Goal: Task Accomplishment & Management: Manage account settings

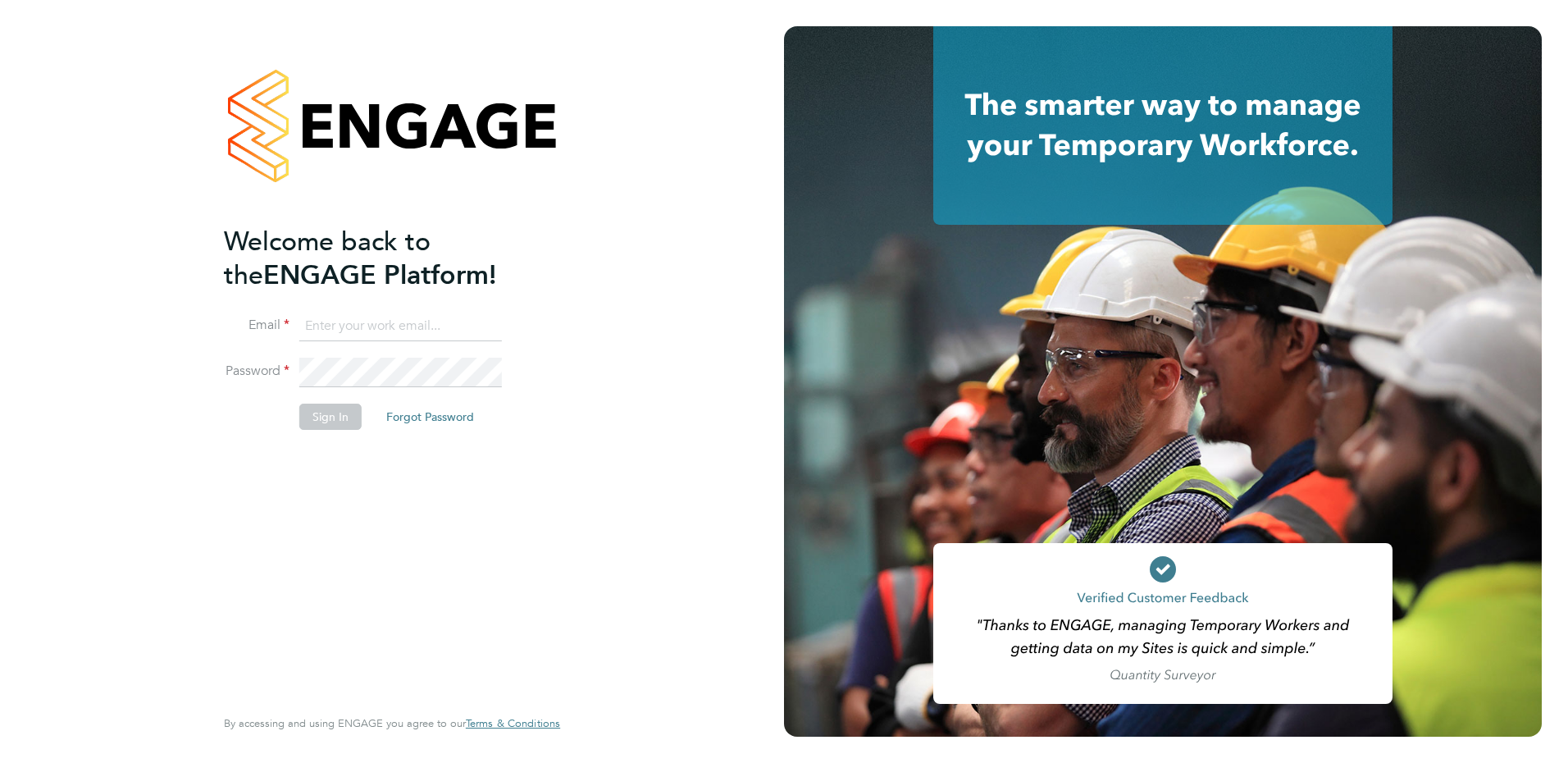
type input "Emma.Wood1@ncclondon.ac.uk"
click at [354, 417] on button "Sign In" at bounding box center [330, 417] width 63 height 26
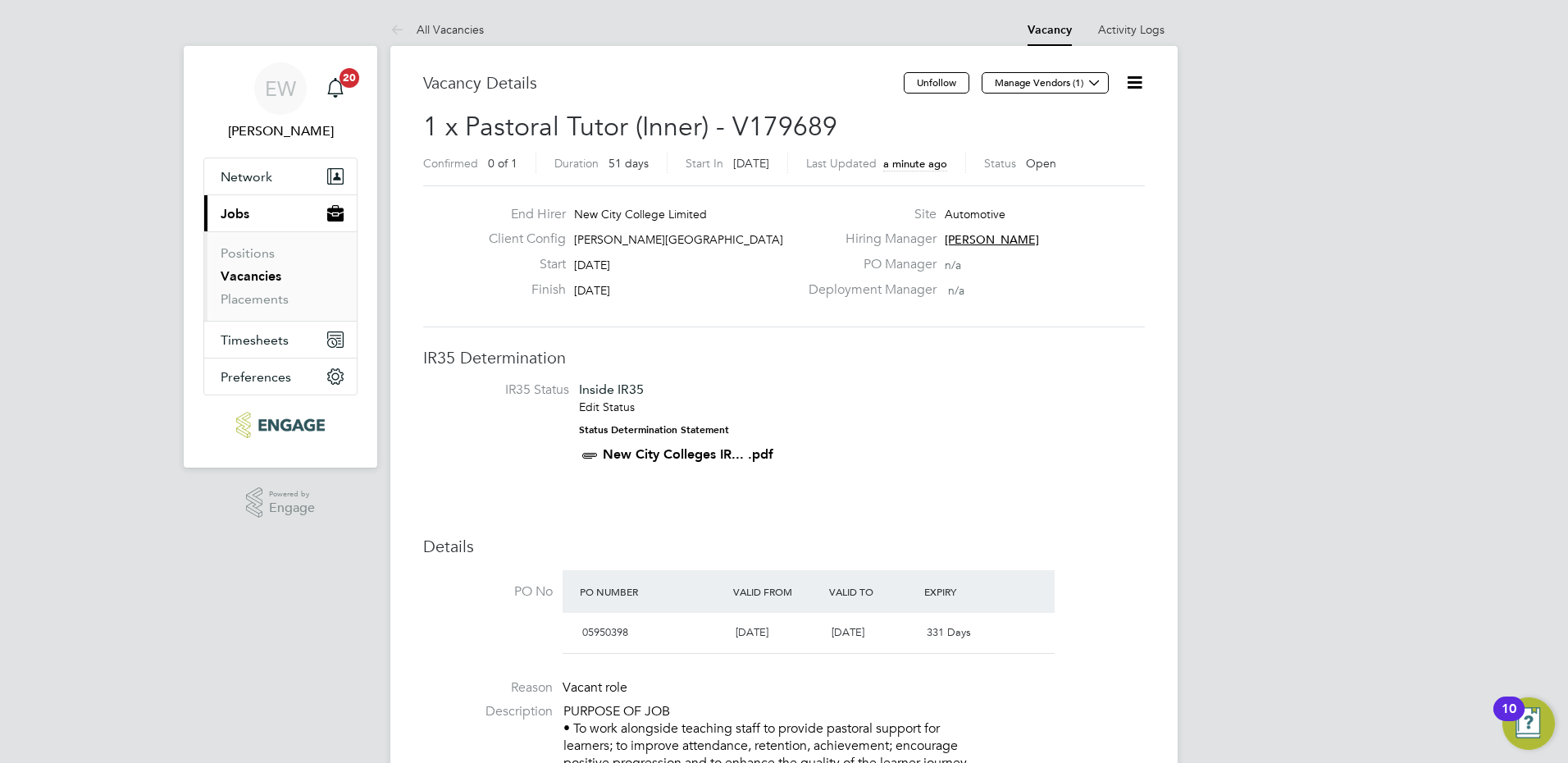
click at [1138, 76] on icon at bounding box center [1134, 82] width 21 height 21
click at [1060, 85] on button "Manage Vendors (1)" at bounding box center [1045, 82] width 127 height 21
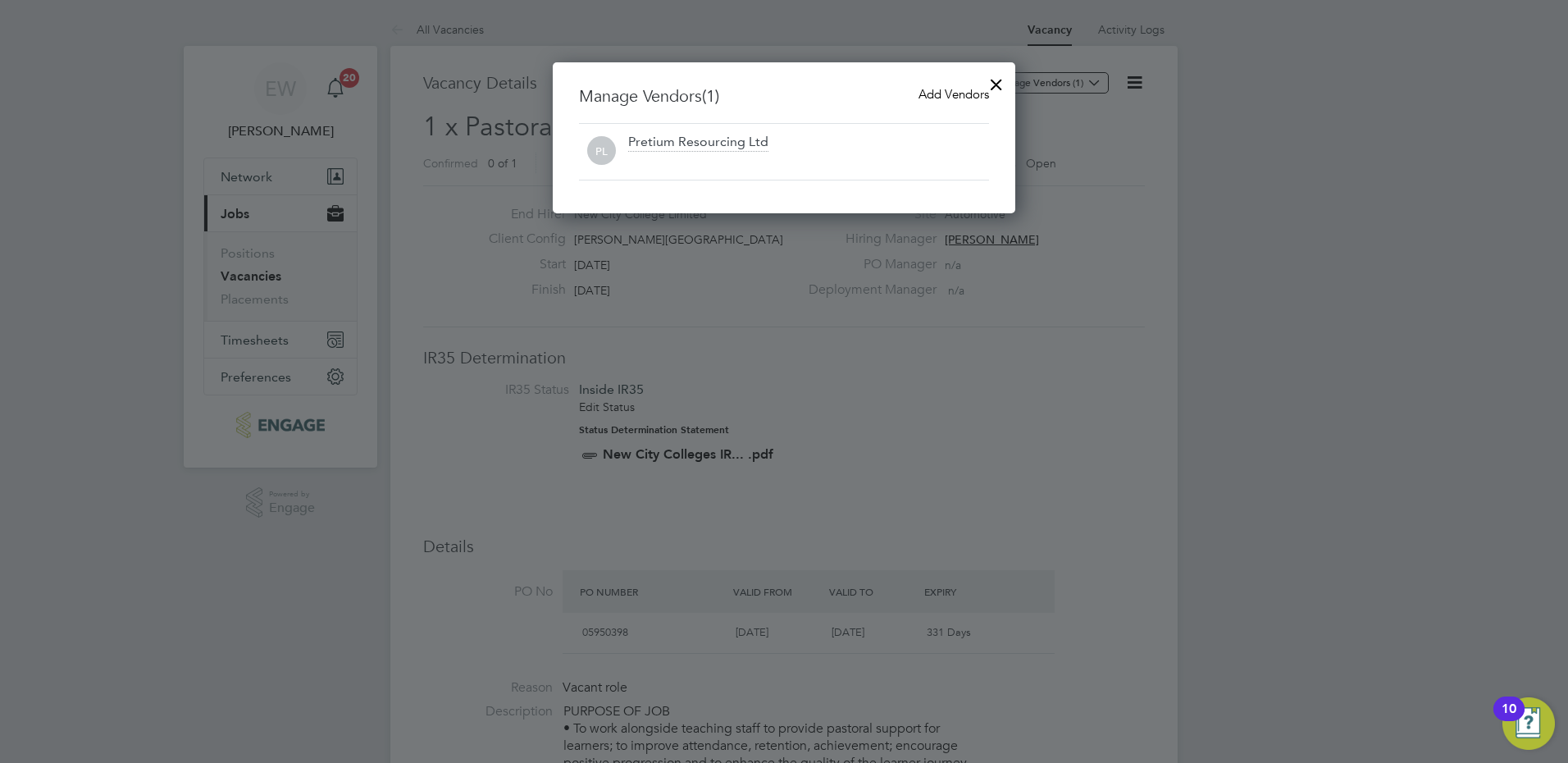
click at [939, 92] on span "Add Vendors" at bounding box center [954, 94] width 71 height 15
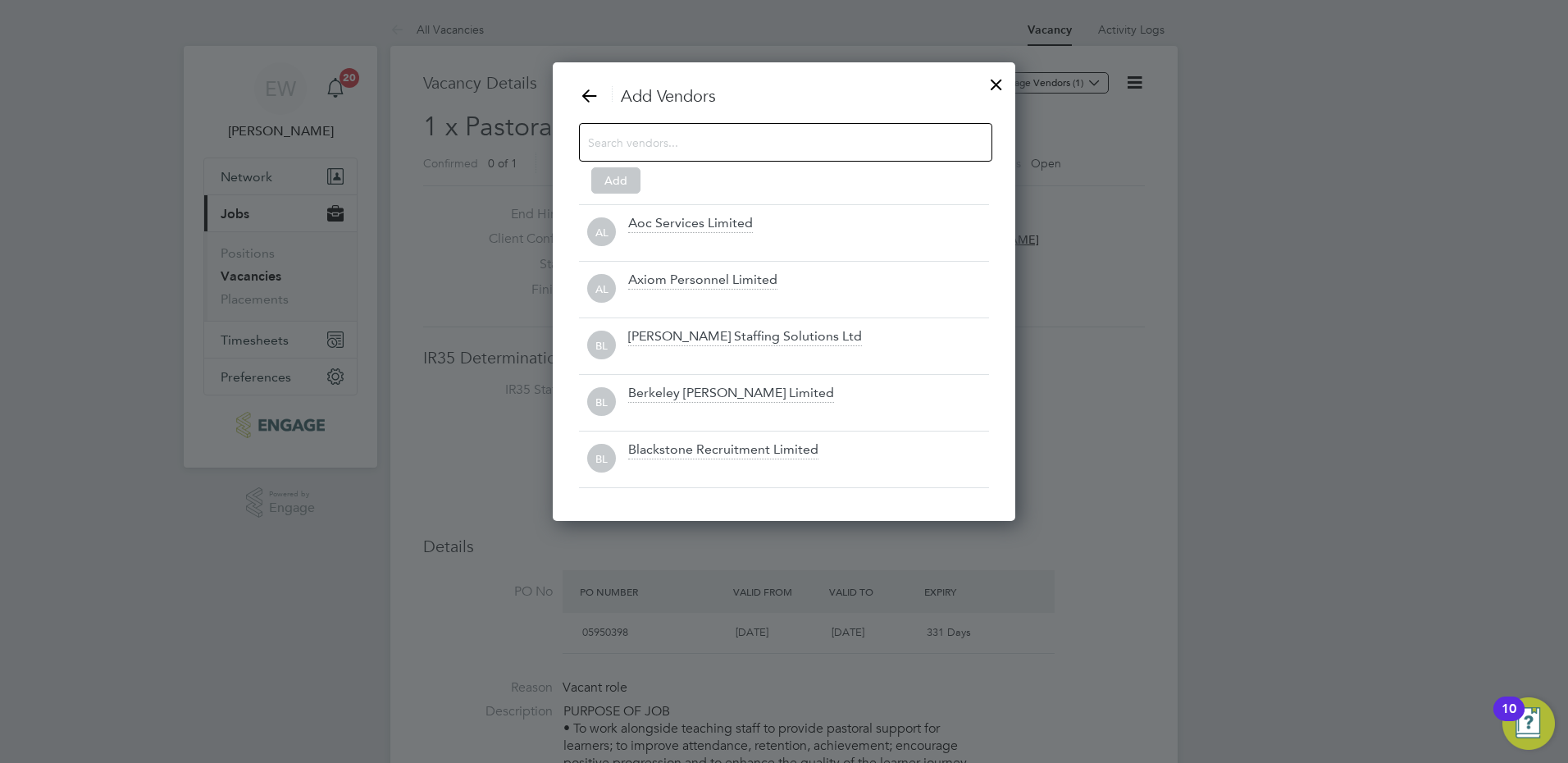
click at [694, 146] on input at bounding box center [773, 141] width 369 height 21
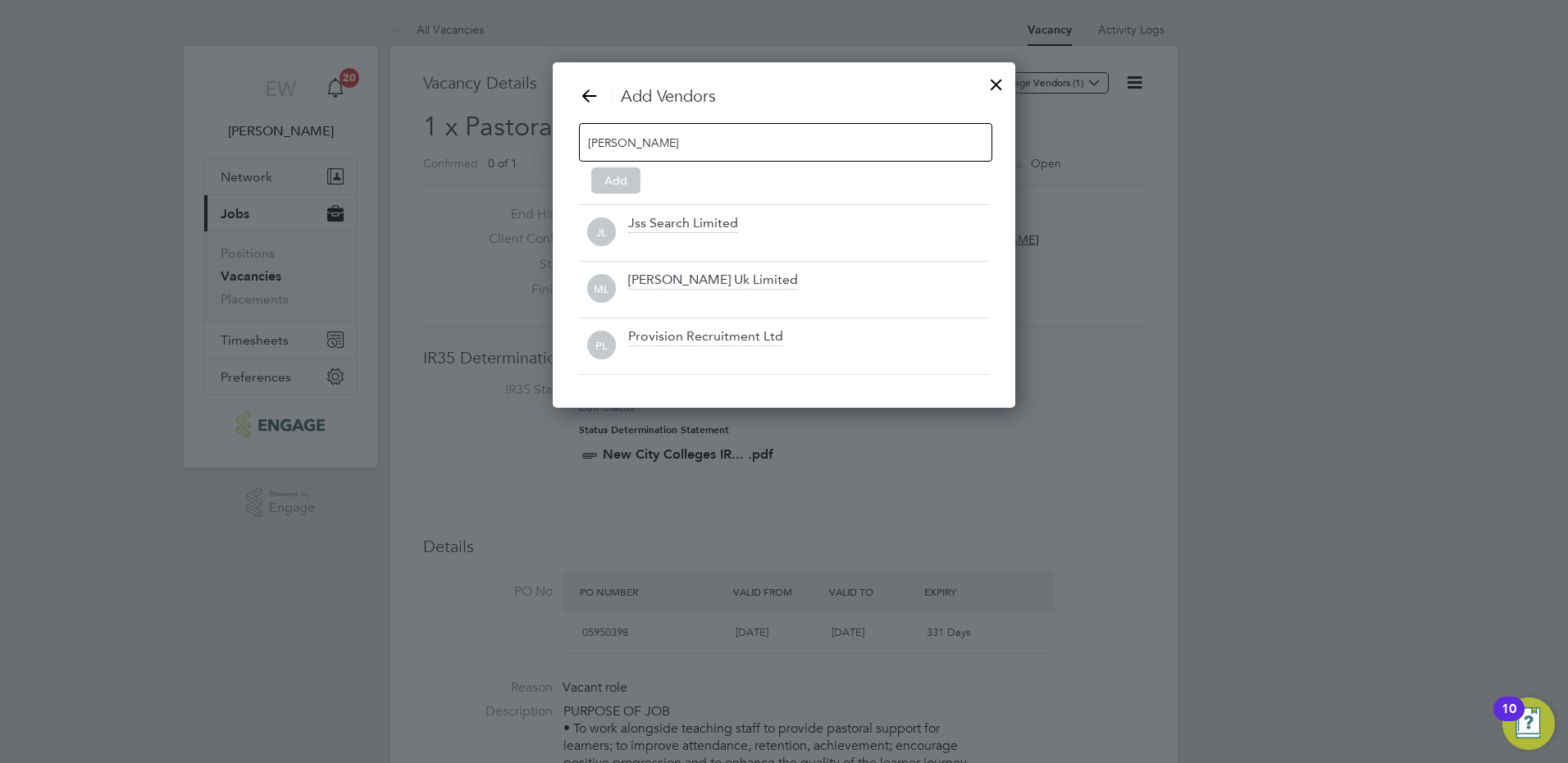
scroll to position [234, 464]
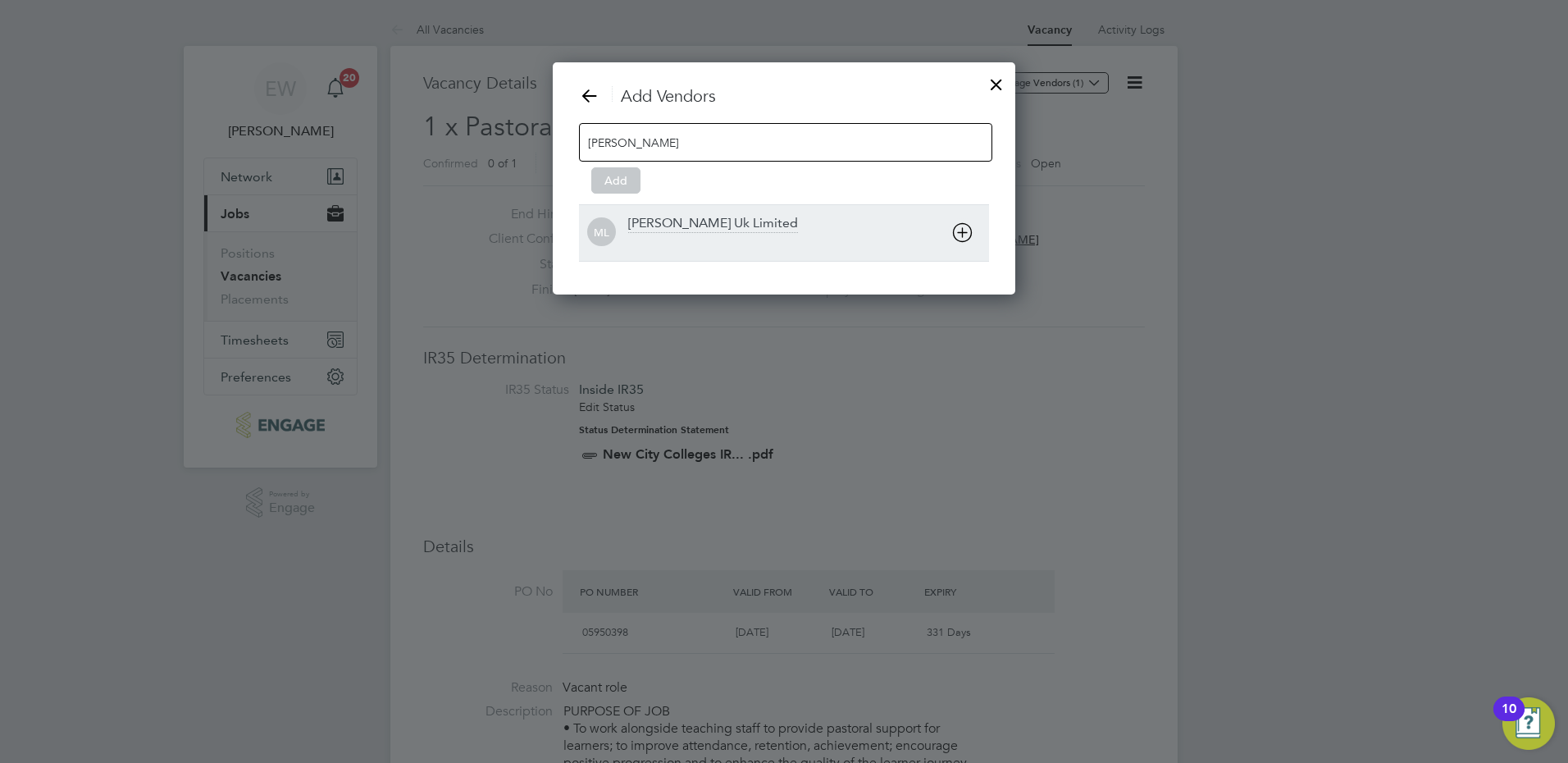
type input "[PERSON_NAME]"
click at [771, 232] on div "[PERSON_NAME] Uk Limited" at bounding box center [713, 224] width 170 height 18
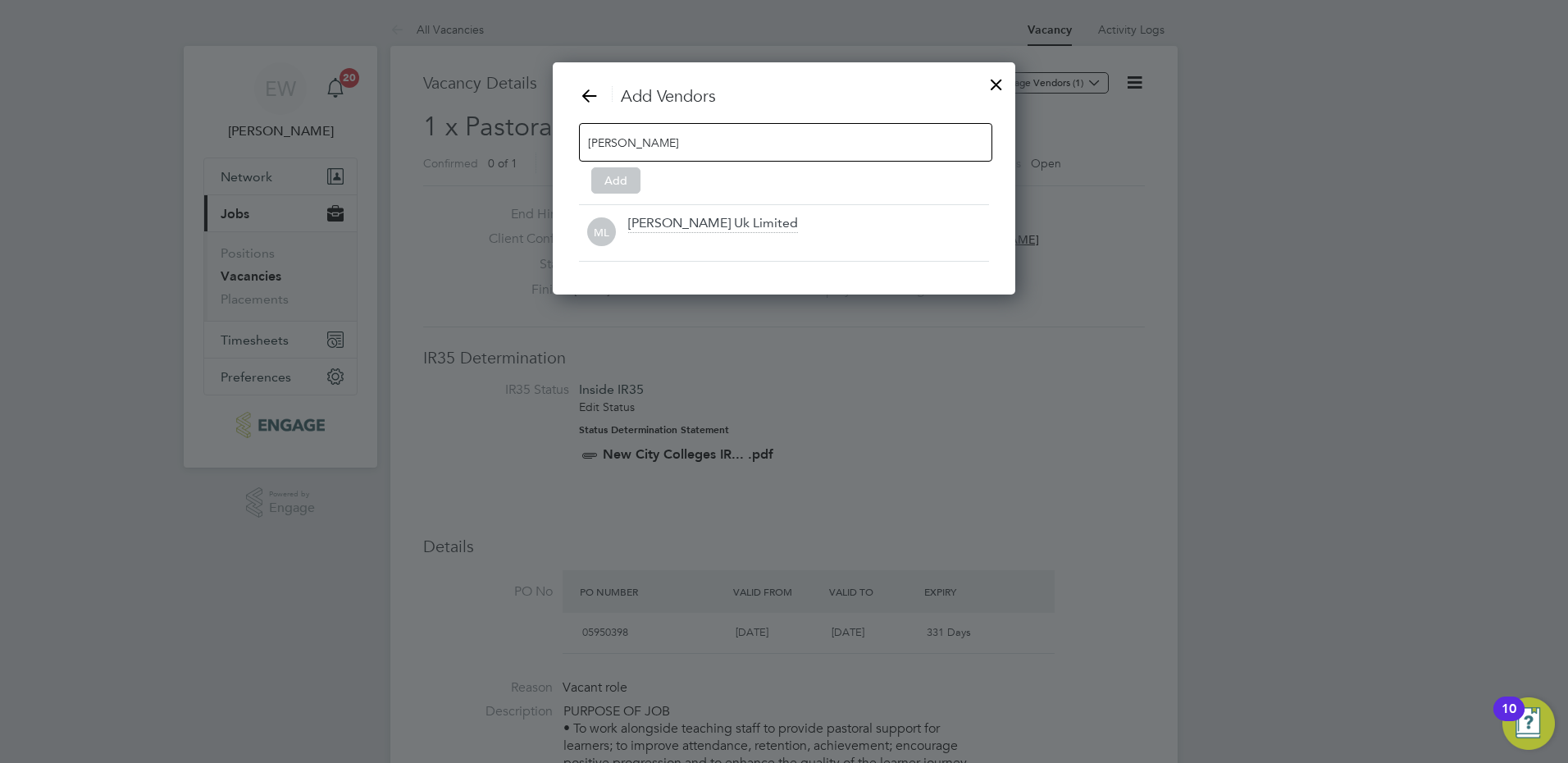
scroll to position [177, 464]
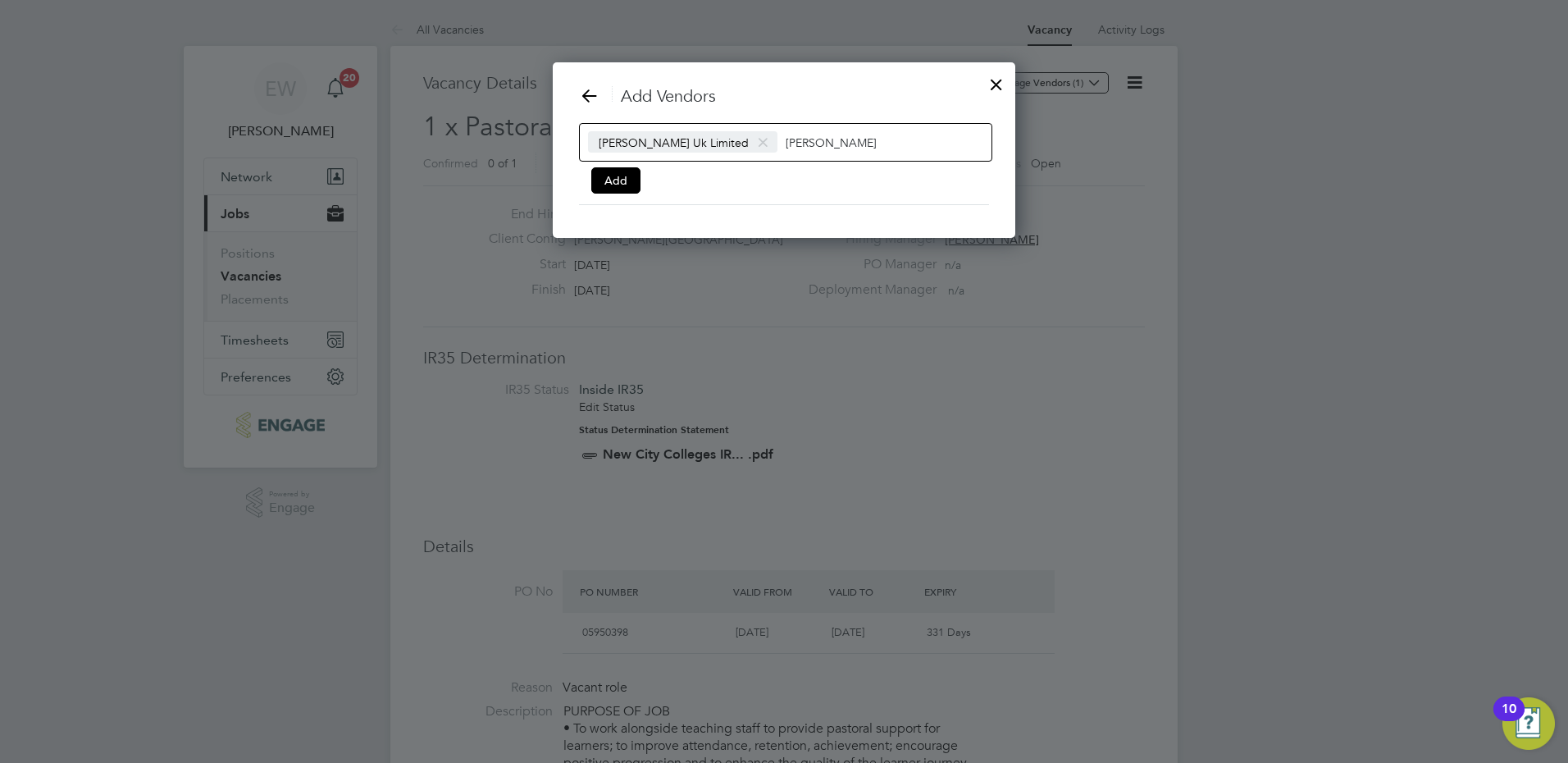
click at [876, 146] on div "[PERSON_NAME] Uk Limited [PERSON_NAME]" at bounding box center [785, 142] width 414 height 38
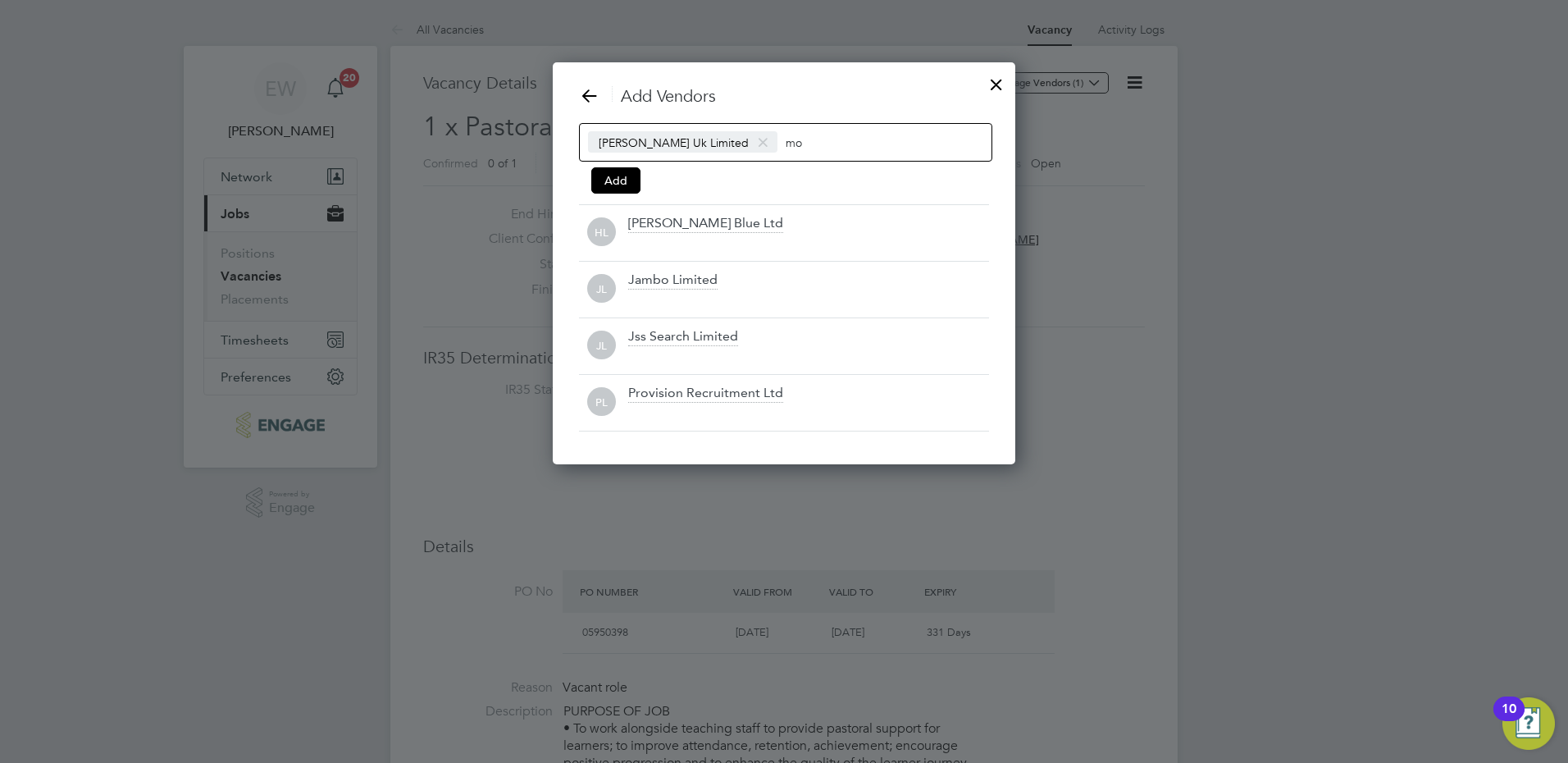
scroll to position [404, 464]
type input "m"
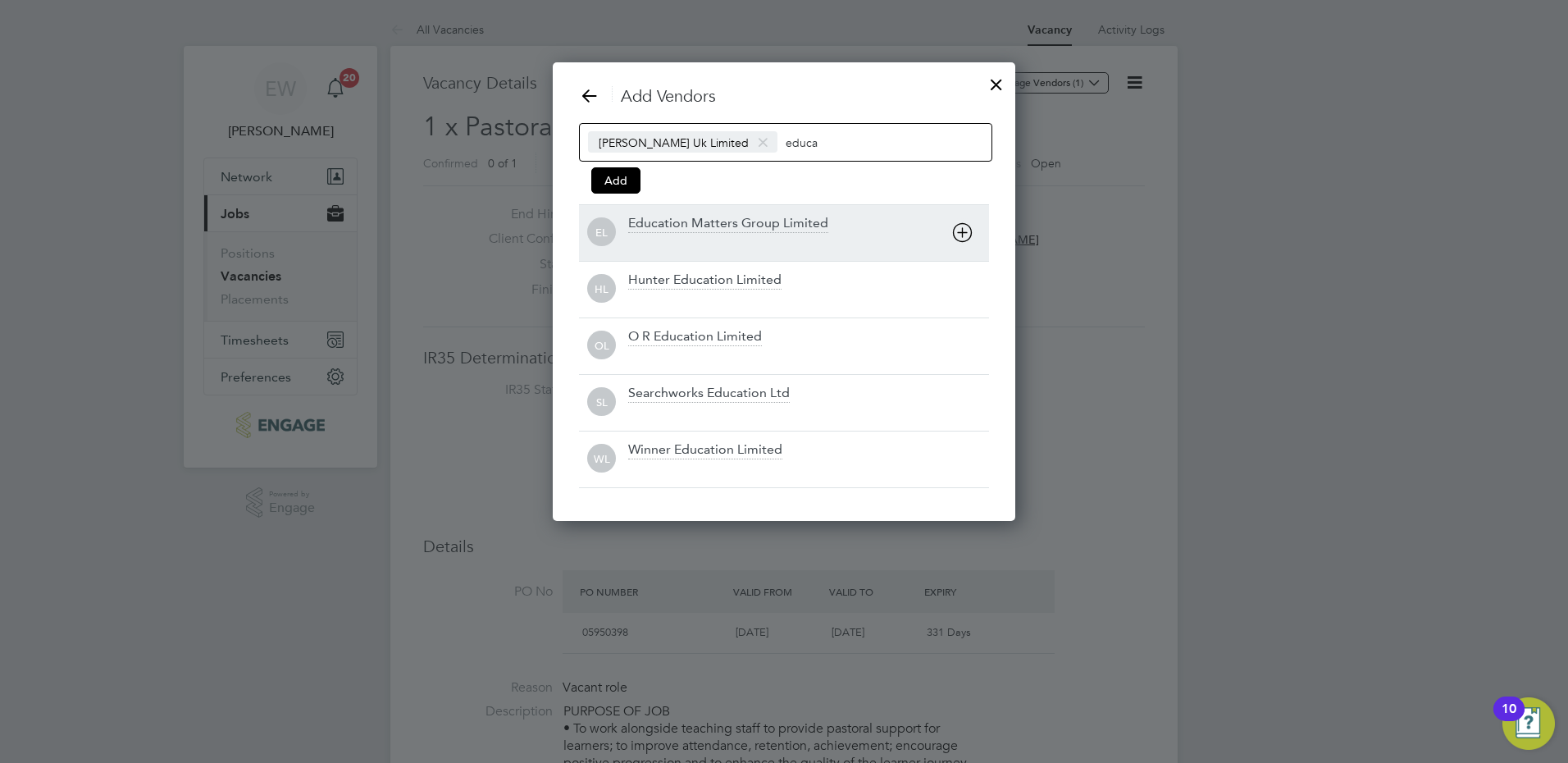
type input "educa"
click at [964, 236] on icon at bounding box center [962, 232] width 21 height 21
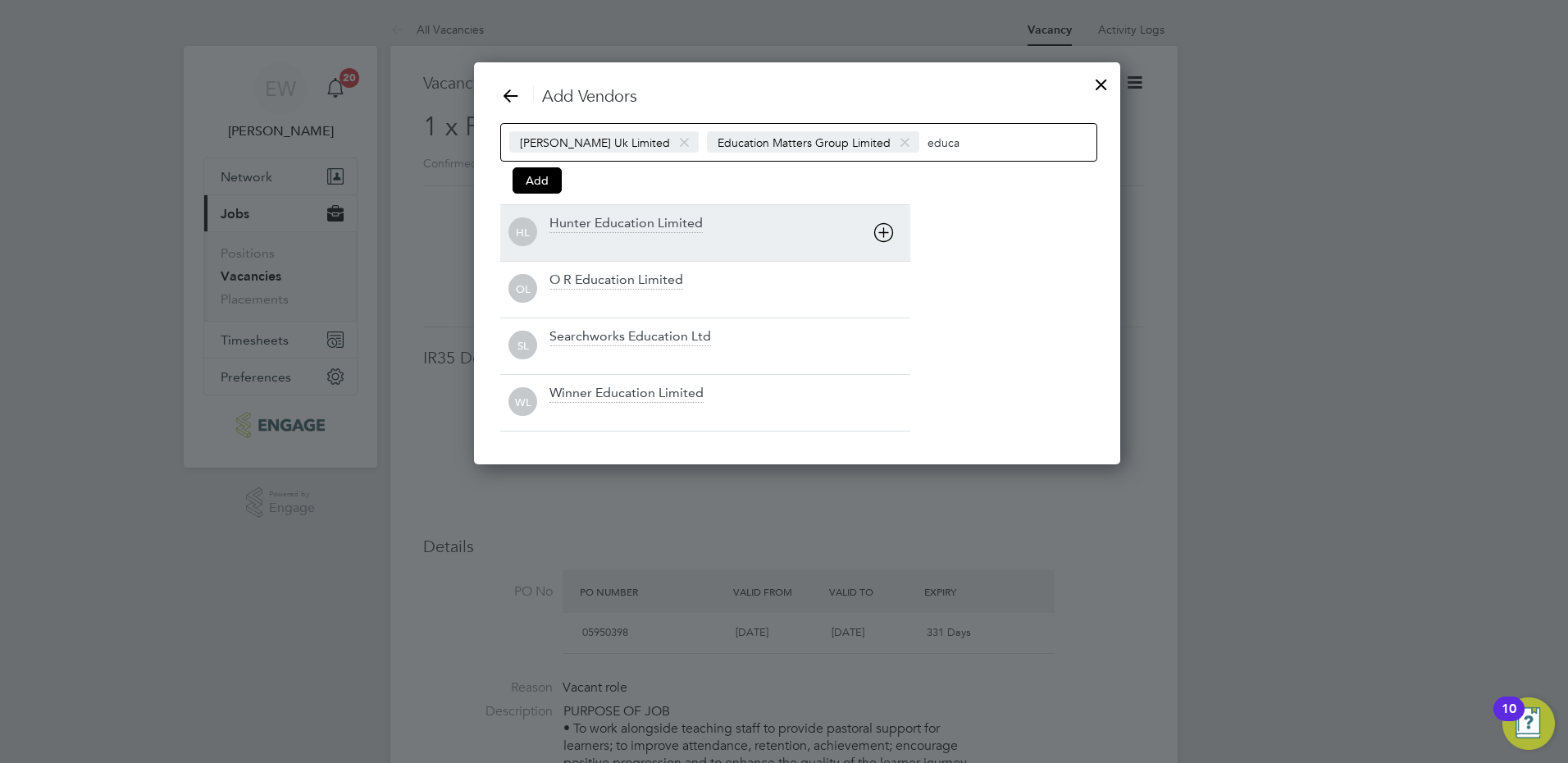
scroll to position [404, 620]
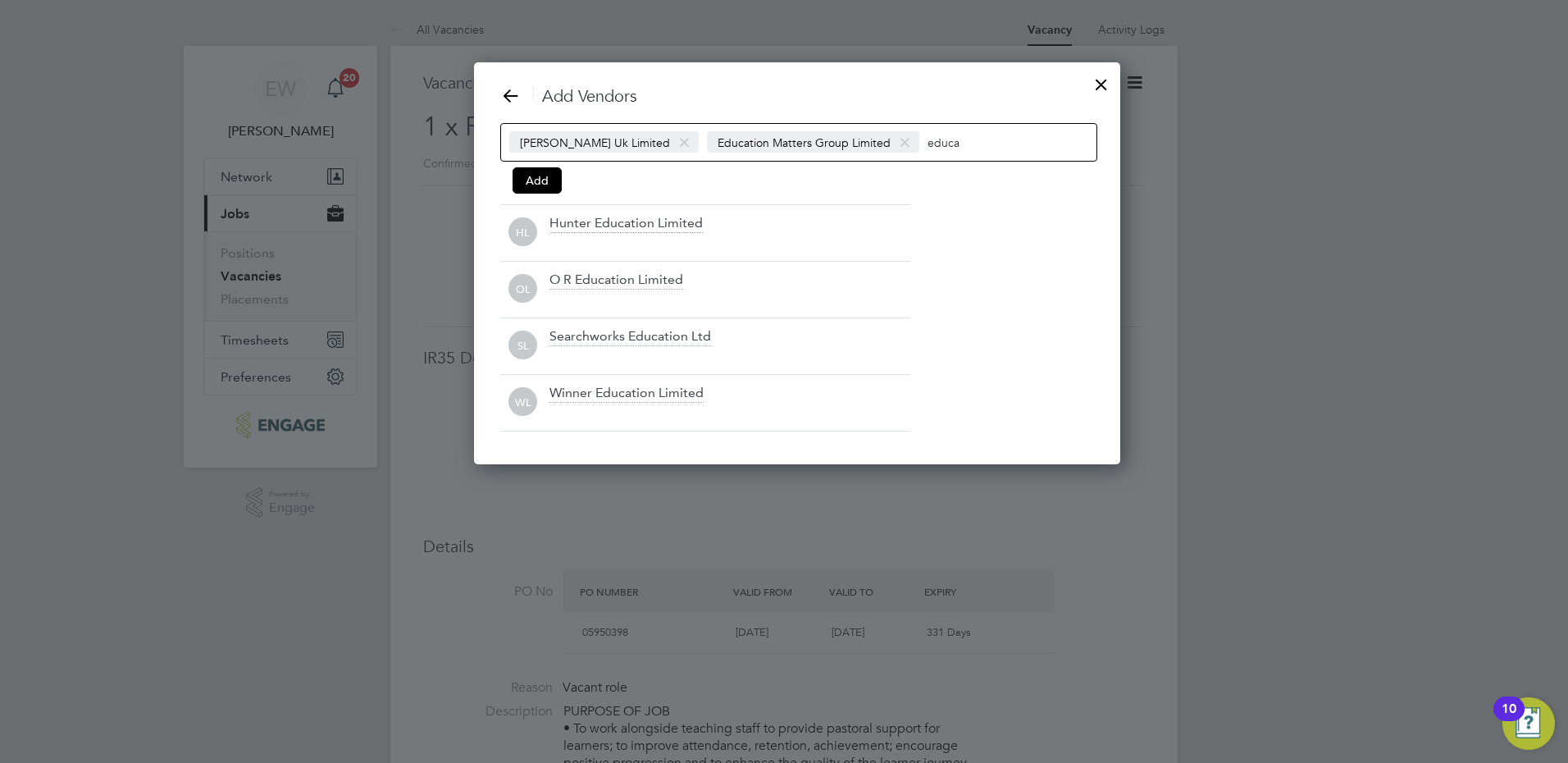
click at [980, 142] on input "educa" at bounding box center [978, 141] width 103 height 21
type input "e"
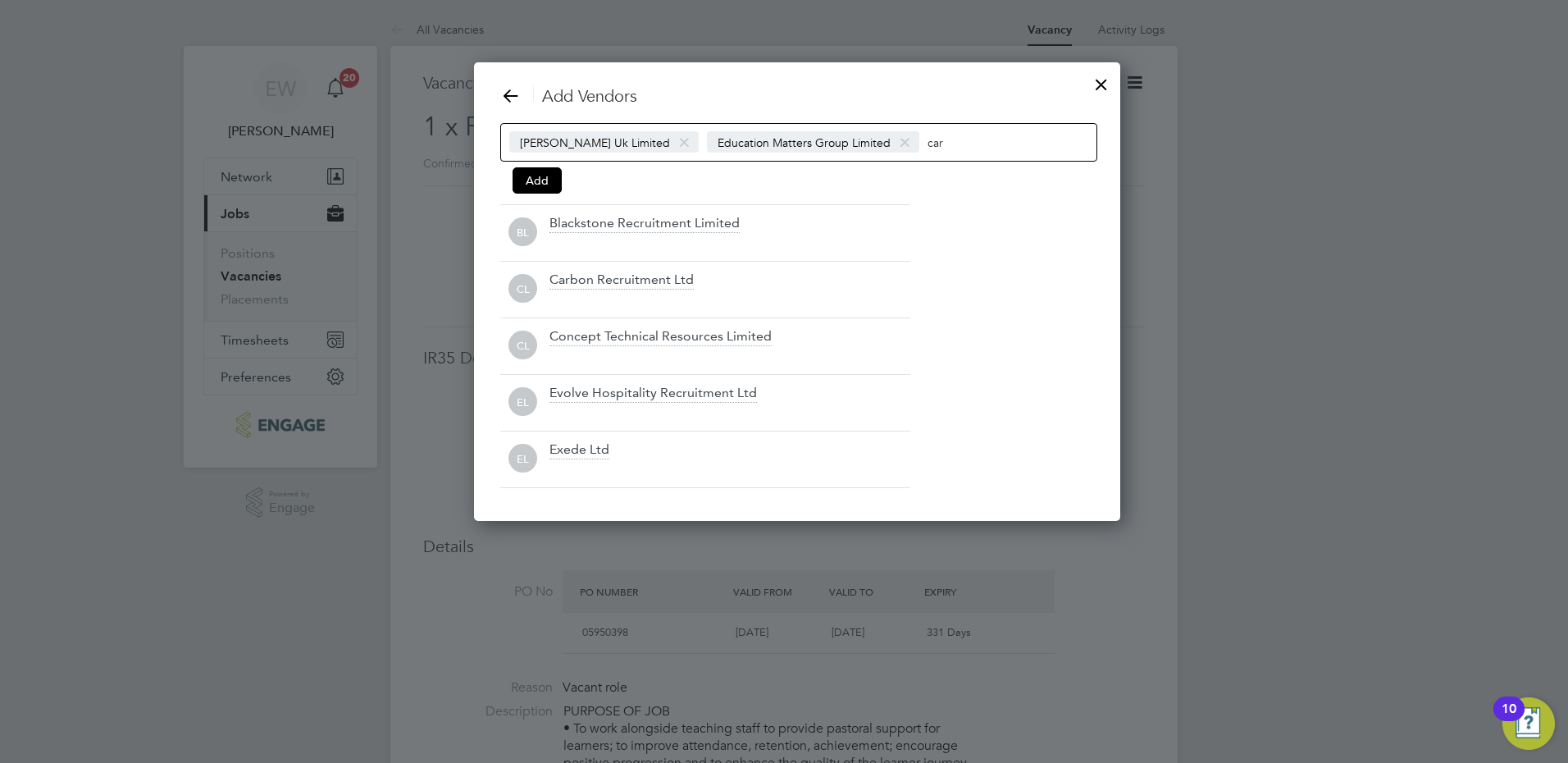
scroll to position [234, 620]
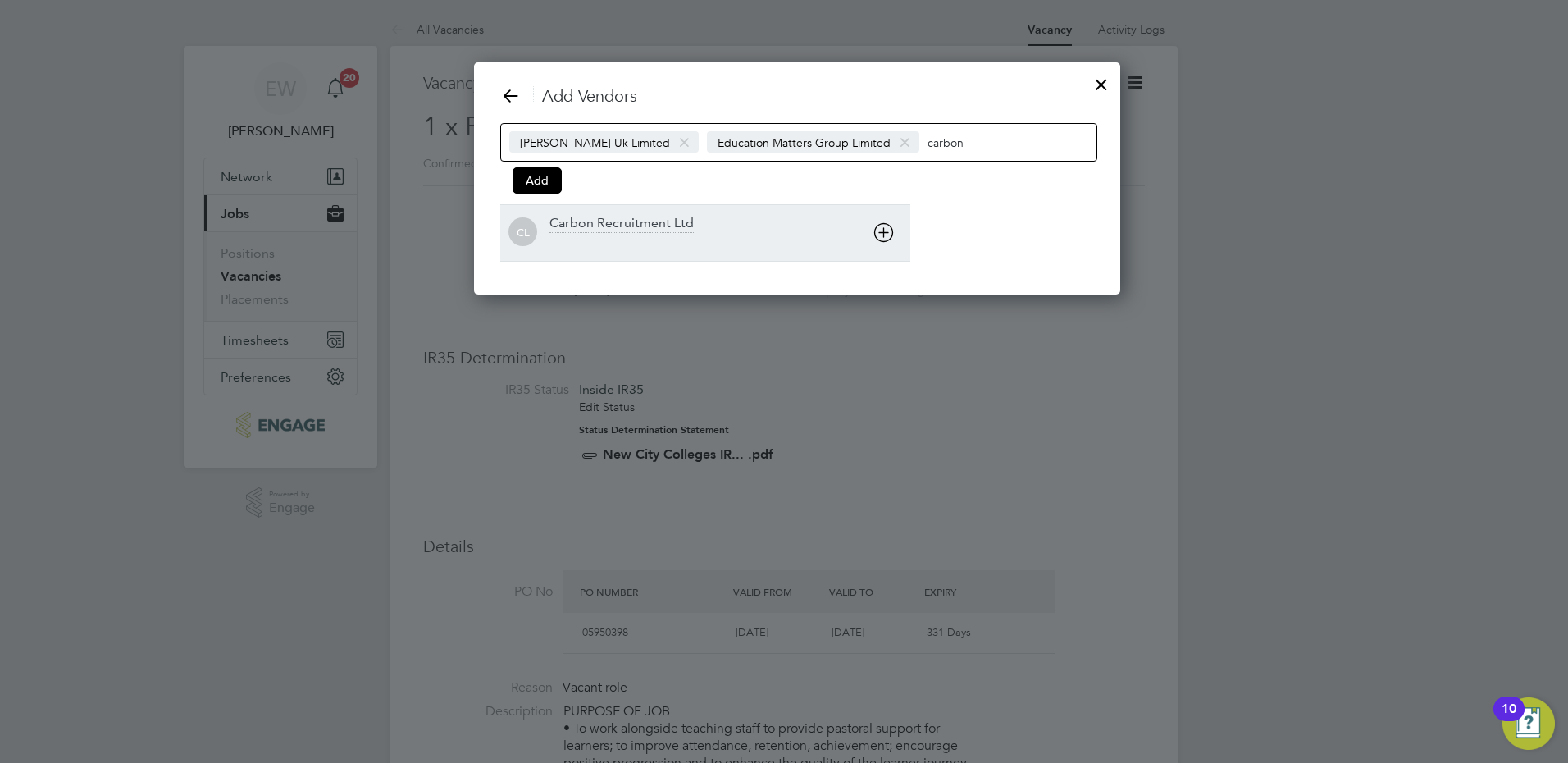
type input "carbon"
click at [881, 231] on icon at bounding box center [884, 232] width 21 height 21
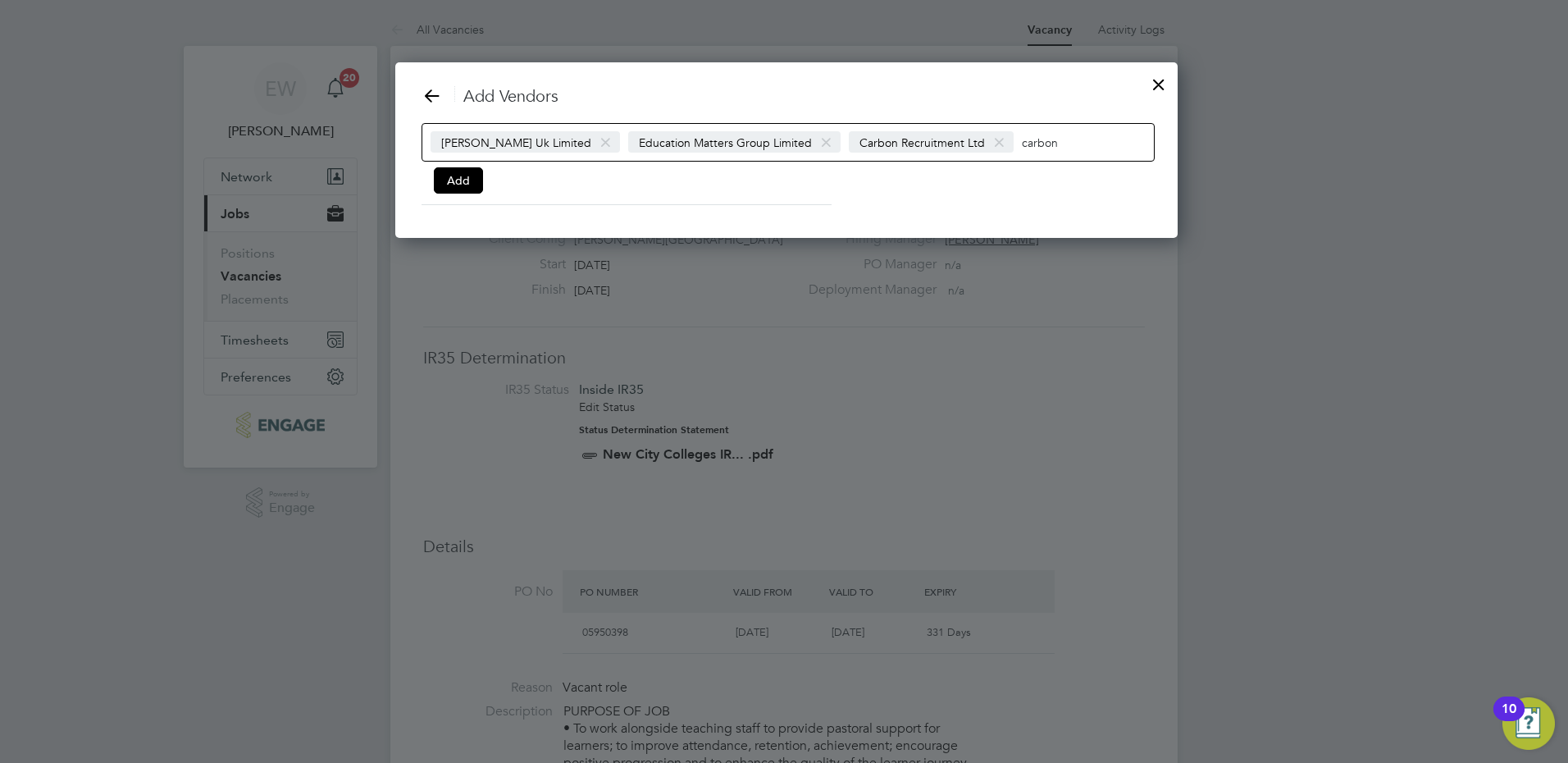
scroll to position [177, 788]
click at [1071, 141] on input "carbon" at bounding box center [1068, 141] width 103 height 21
type input "c"
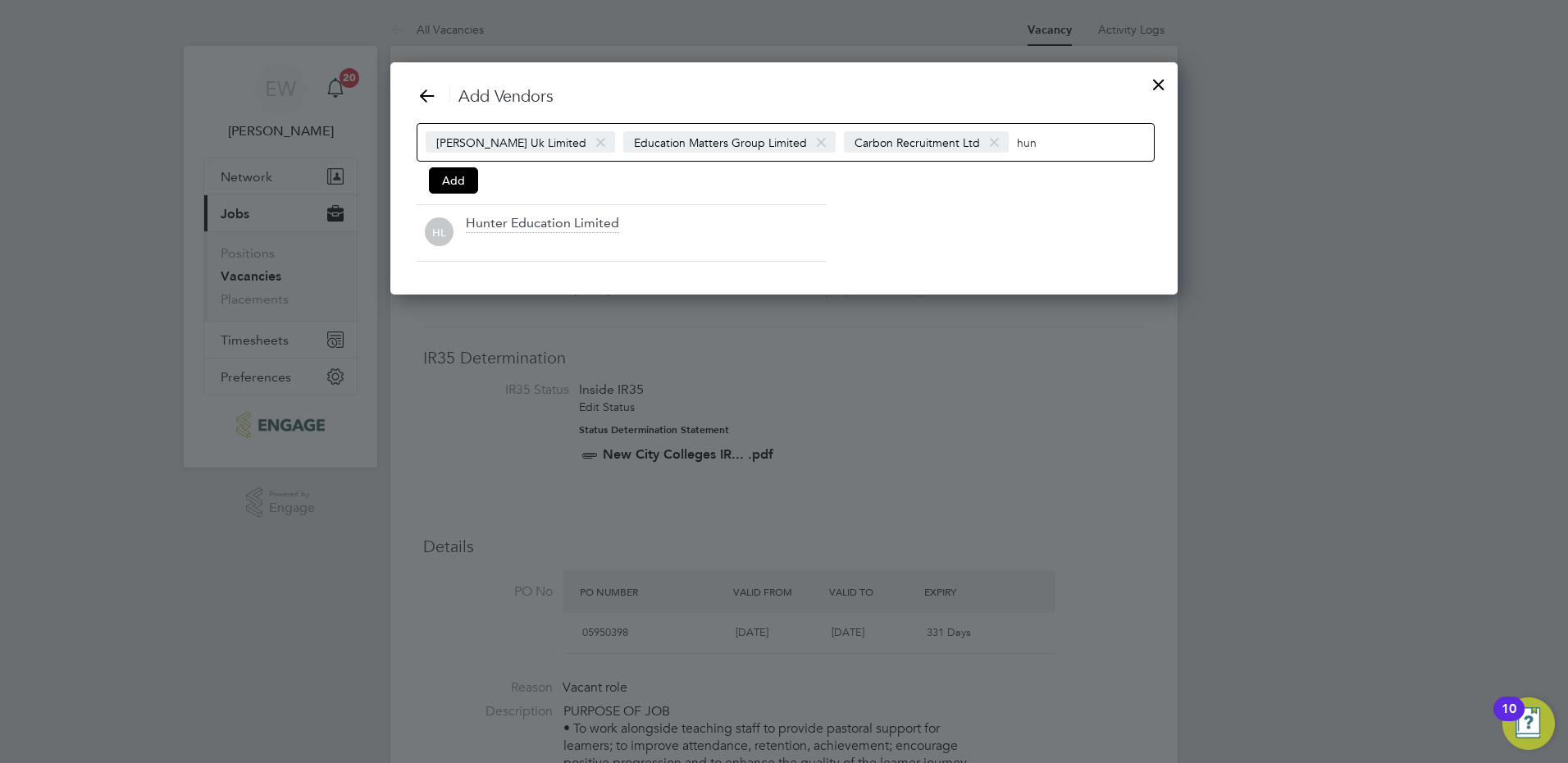
scroll to position [82, 0]
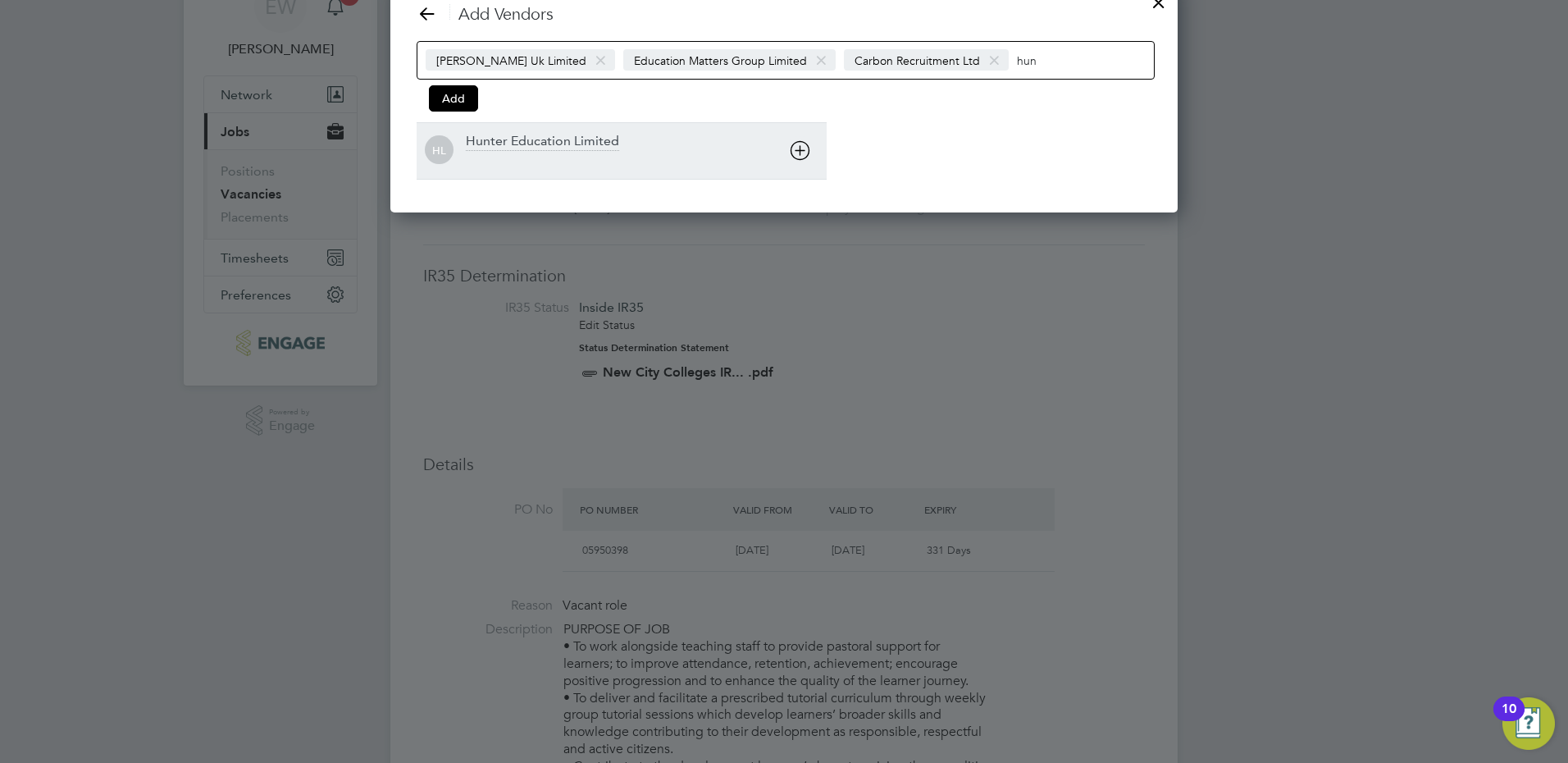
type input "hun"
click at [805, 150] on icon at bounding box center [800, 150] width 21 height 21
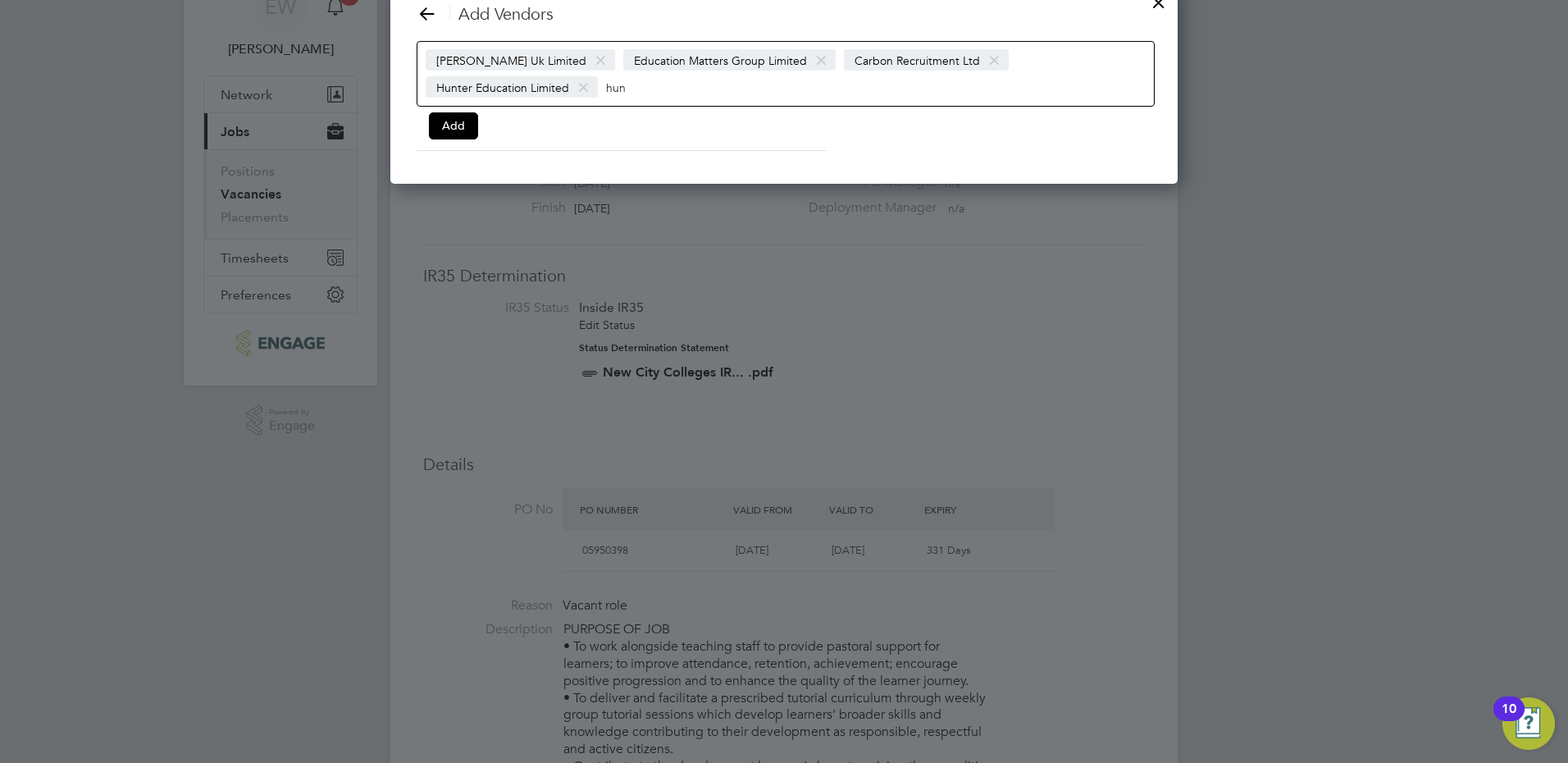
scroll to position [204, 788]
click at [874, 85] on div "[PERSON_NAME] Uk Limited Education Matters Group Limited Carbon Recruitment Ltd…" at bounding box center [785, 74] width 738 height 65
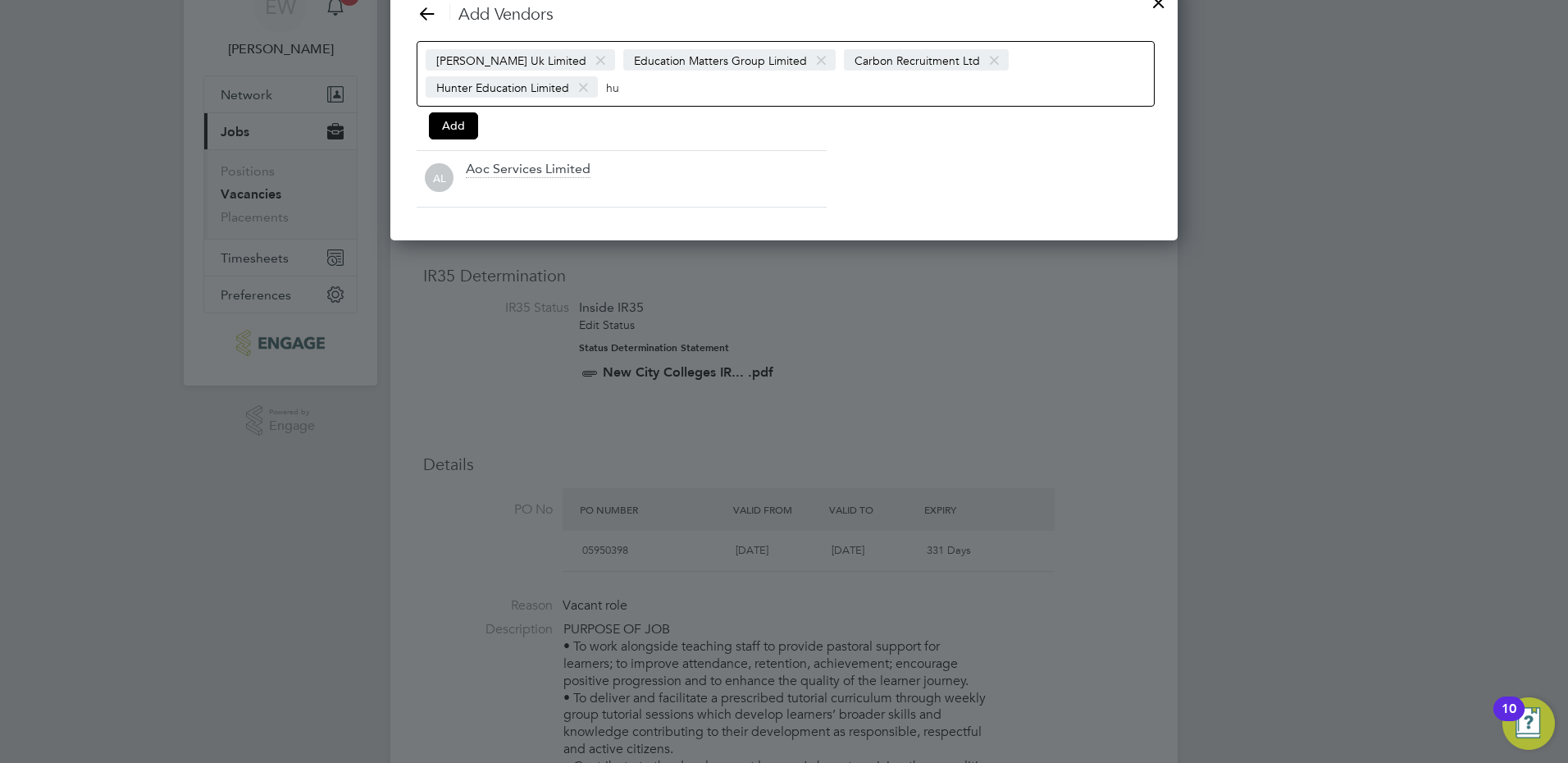
type input "h"
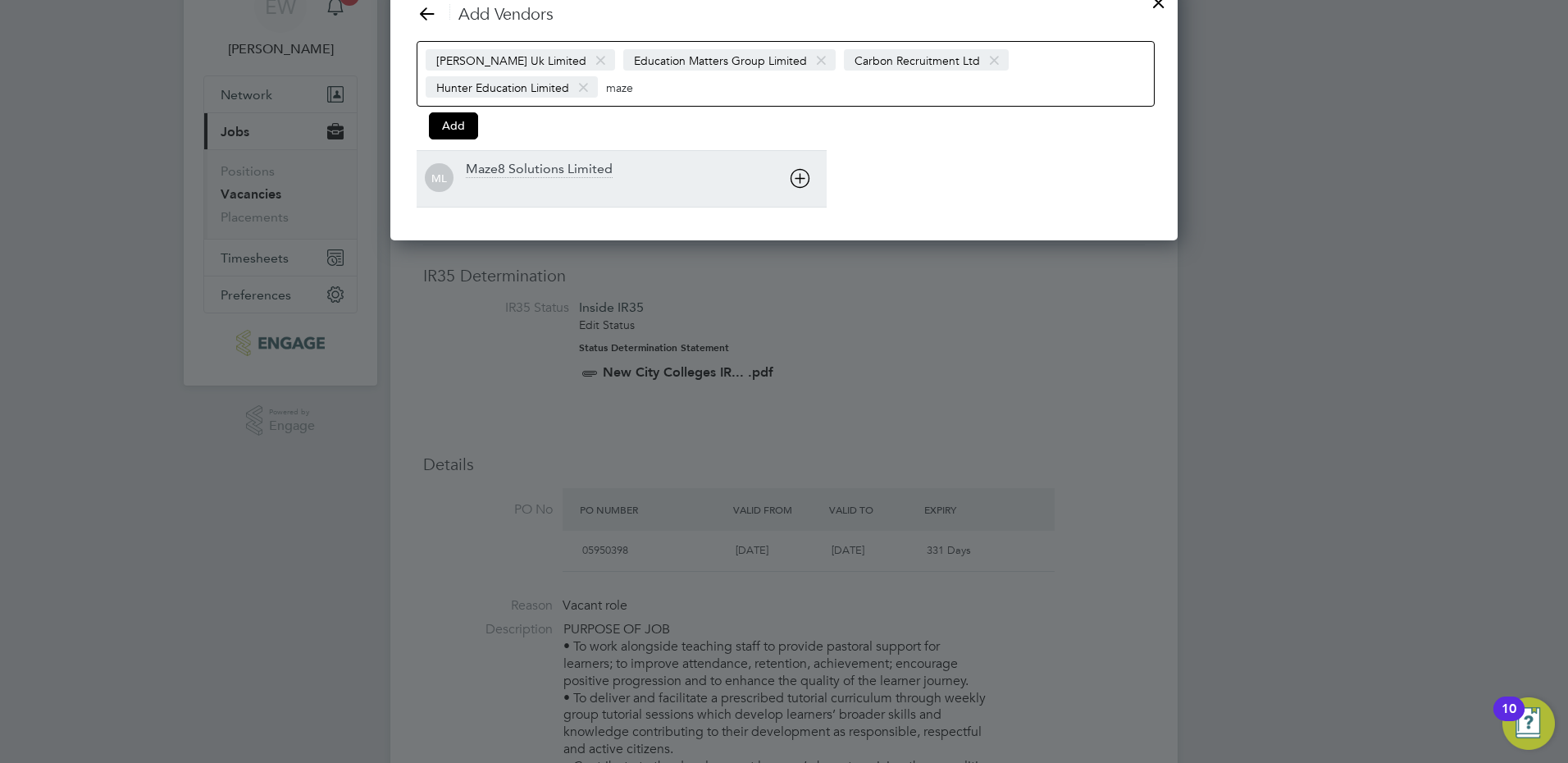
type input "maze"
click at [799, 173] on icon at bounding box center [800, 178] width 21 height 21
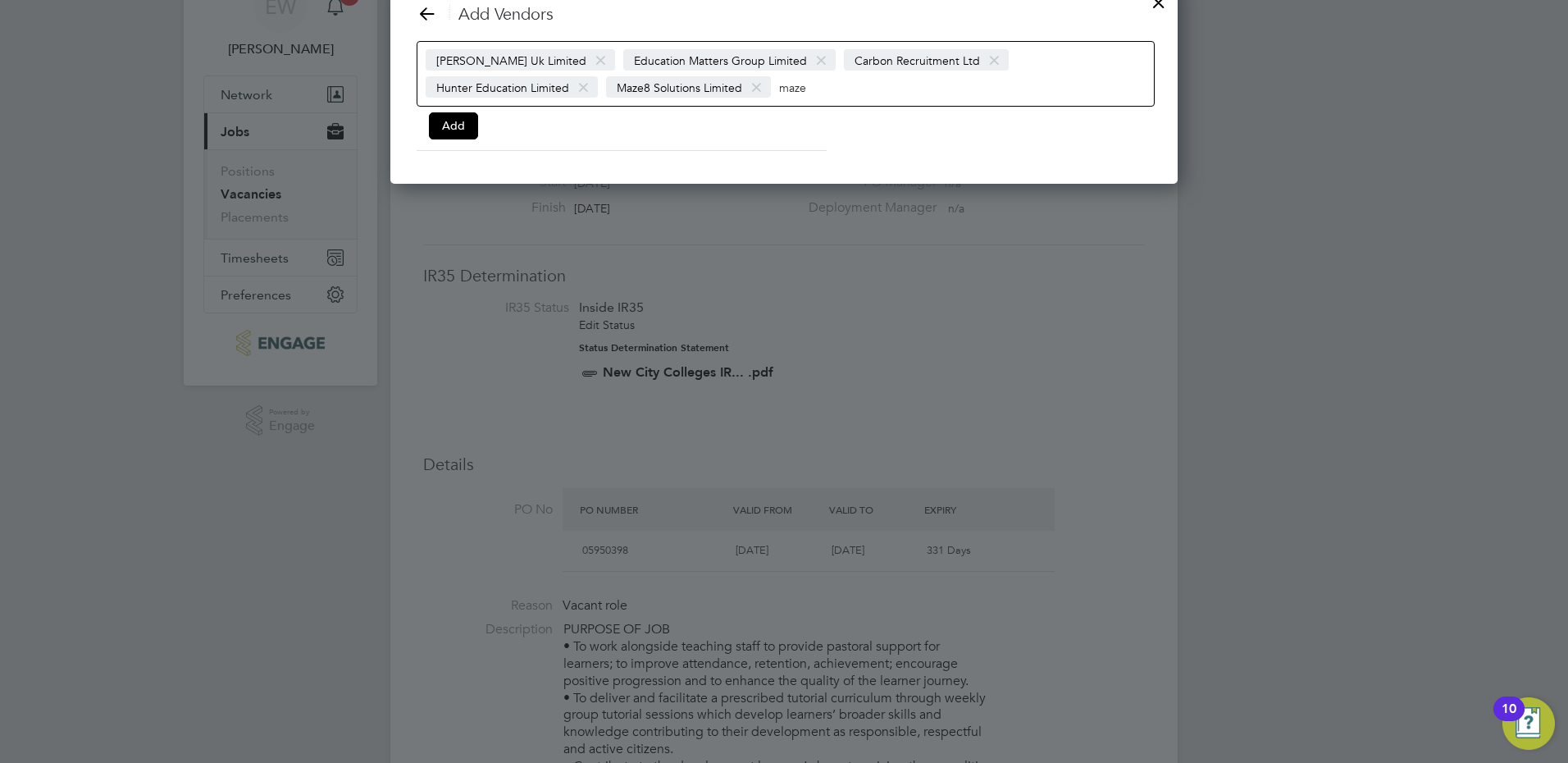
click at [841, 89] on input "maze" at bounding box center [830, 86] width 103 height 21
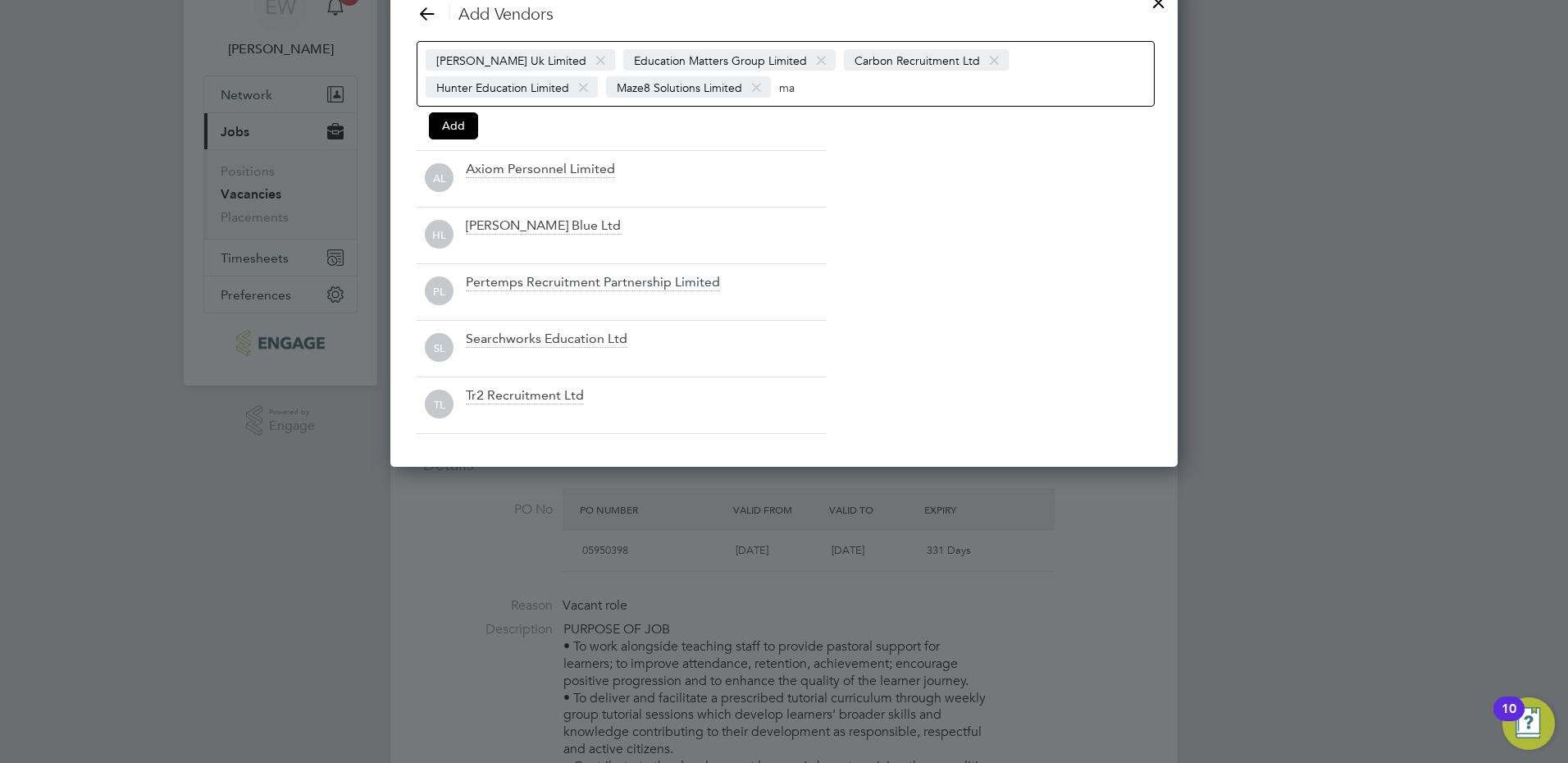
type input "m"
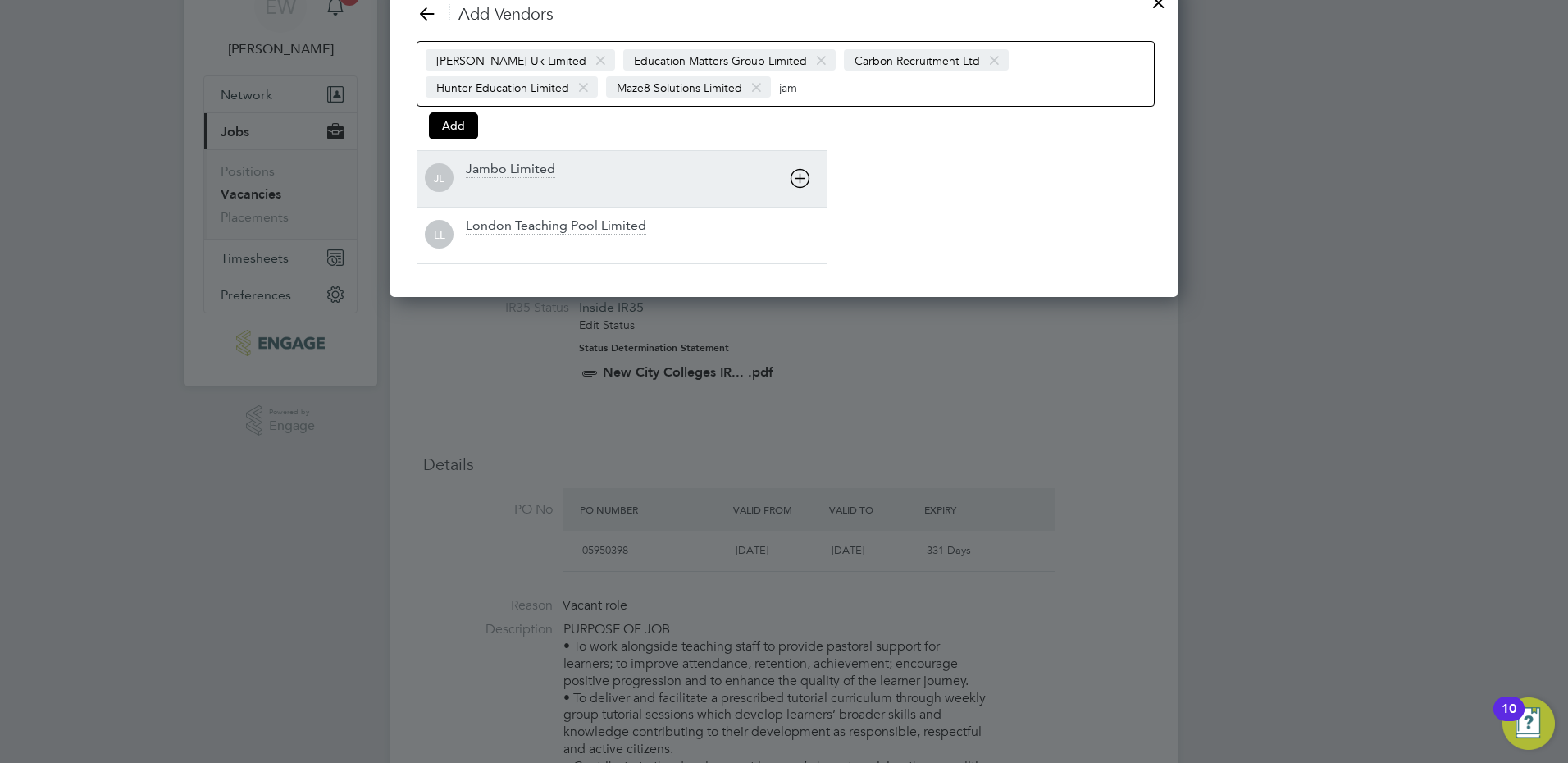
type input "jam"
click at [802, 181] on icon at bounding box center [800, 178] width 21 height 21
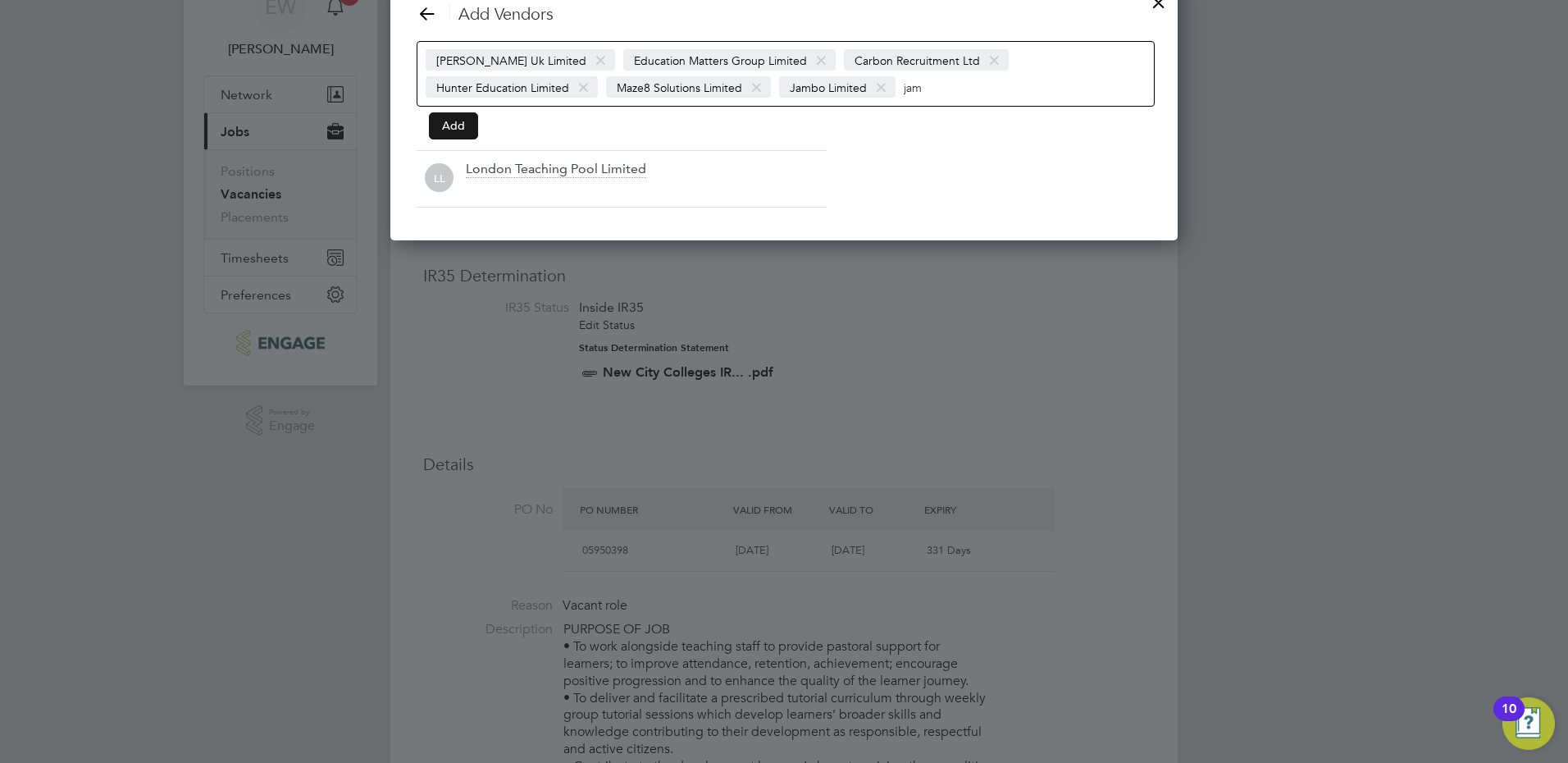
click at [472, 128] on button "Add" at bounding box center [454, 125] width 49 height 26
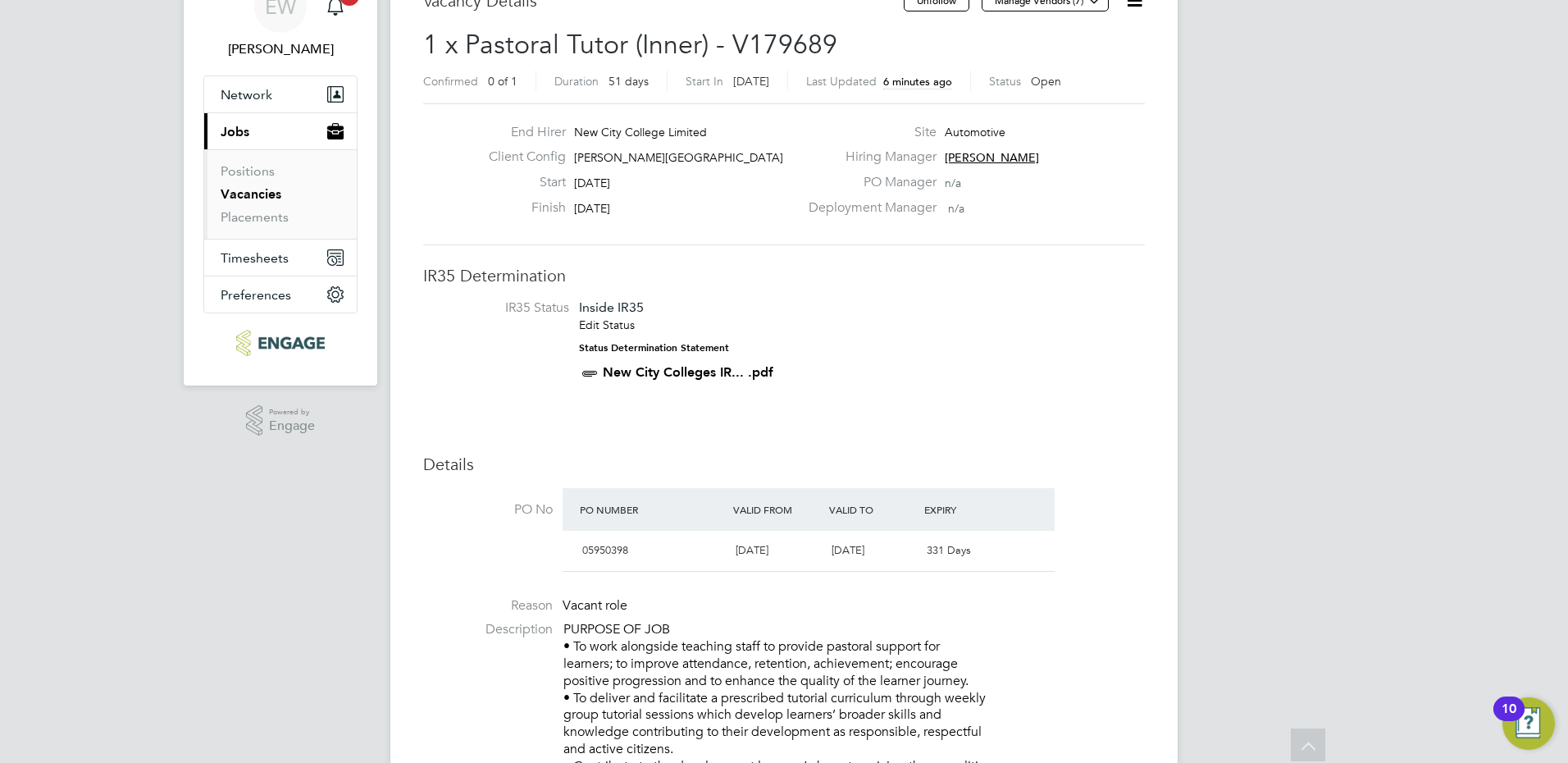
click at [1131, 8] on icon at bounding box center [1134, 0] width 21 height 21
click at [1088, 42] on li "Edit Vacancy e" at bounding box center [1094, 39] width 95 height 23
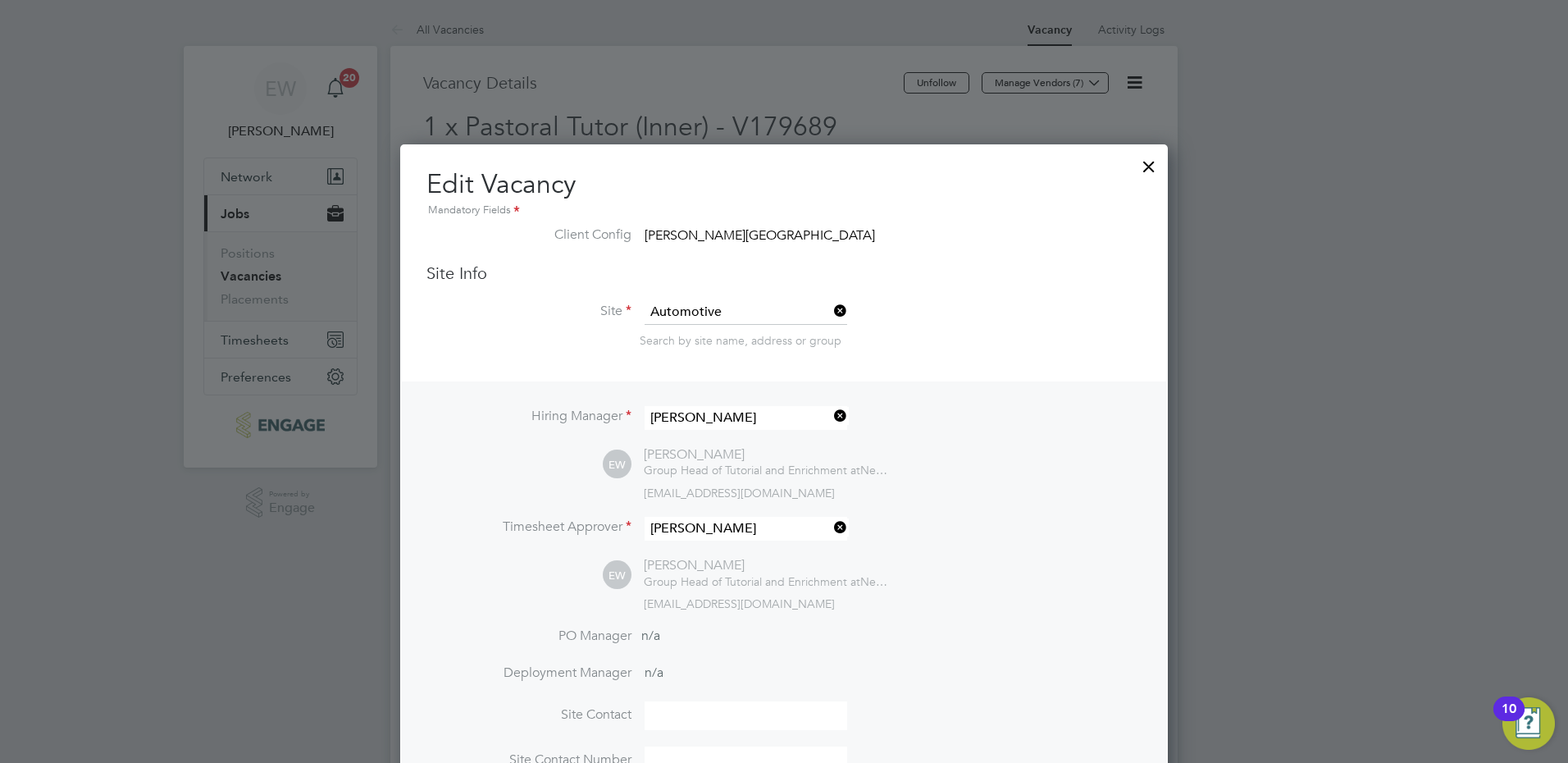
click at [1146, 161] on div at bounding box center [1149, 162] width 29 height 29
